Goal: Task Accomplishment & Management: Complete application form

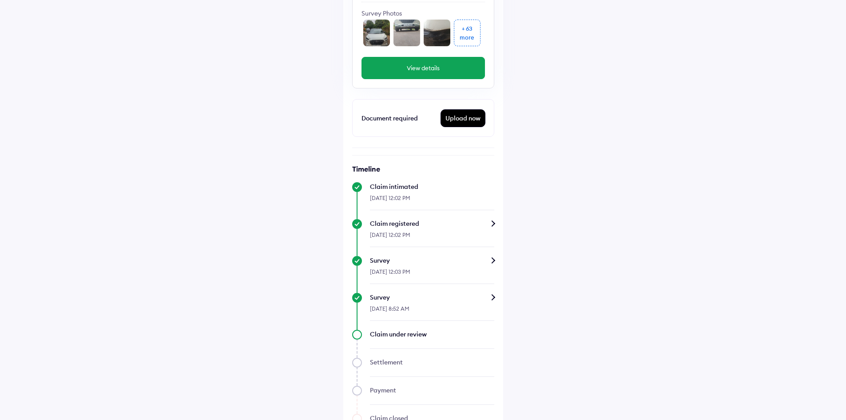
scroll to position [163, 0]
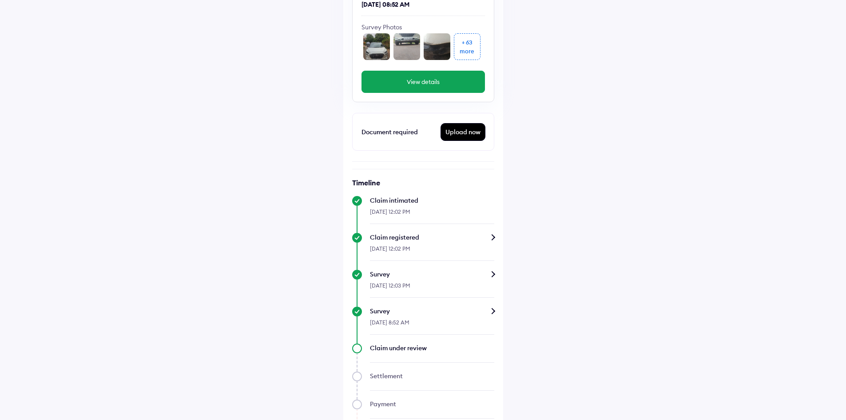
click at [463, 131] on div "Upload now" at bounding box center [463, 132] width 44 height 17
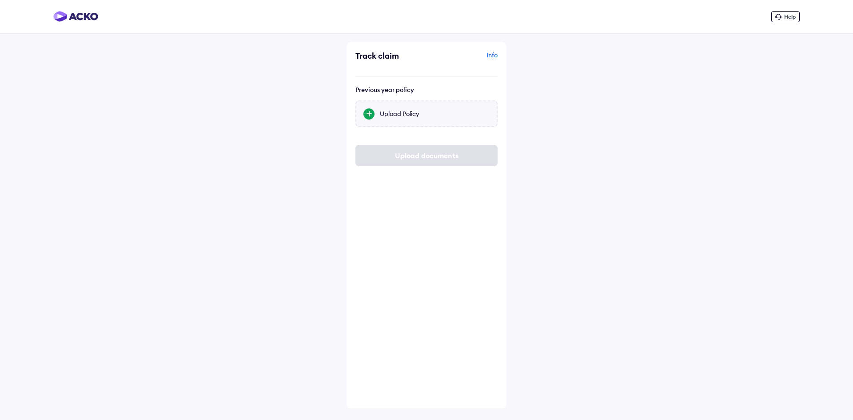
click at [370, 111] on div at bounding box center [368, 113] width 11 height 11
click at [0, 0] on input "Upload Policy" at bounding box center [0, 0] width 0 height 0
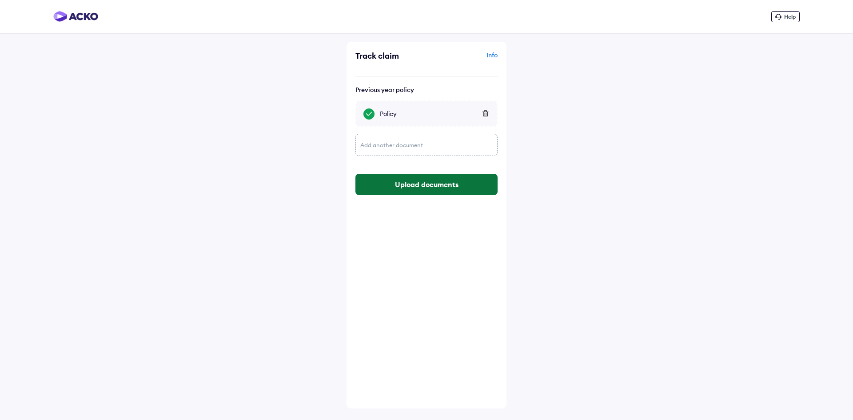
click at [440, 188] on button "Upload documents" at bounding box center [426, 184] width 142 height 21
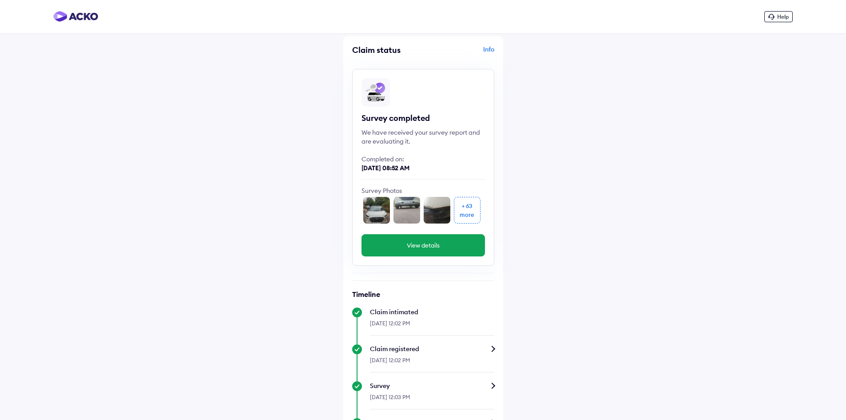
click at [439, 243] on button "View details" at bounding box center [424, 245] width 124 height 22
